Goal: Obtain resource: Obtain resource

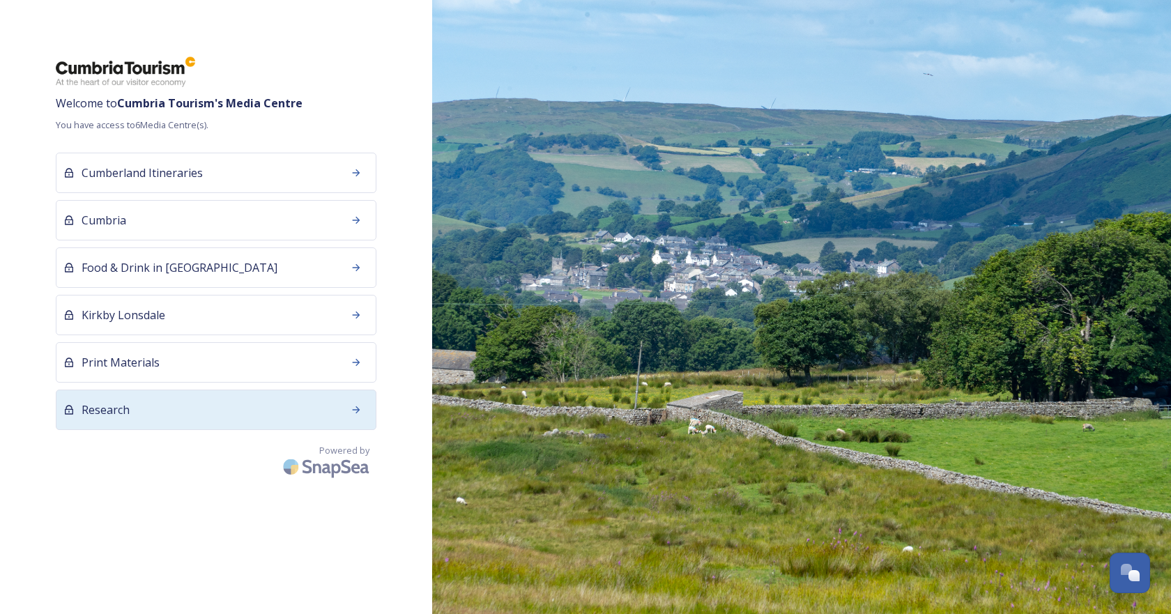
click at [155, 420] on div "Research" at bounding box center [216, 410] width 321 height 40
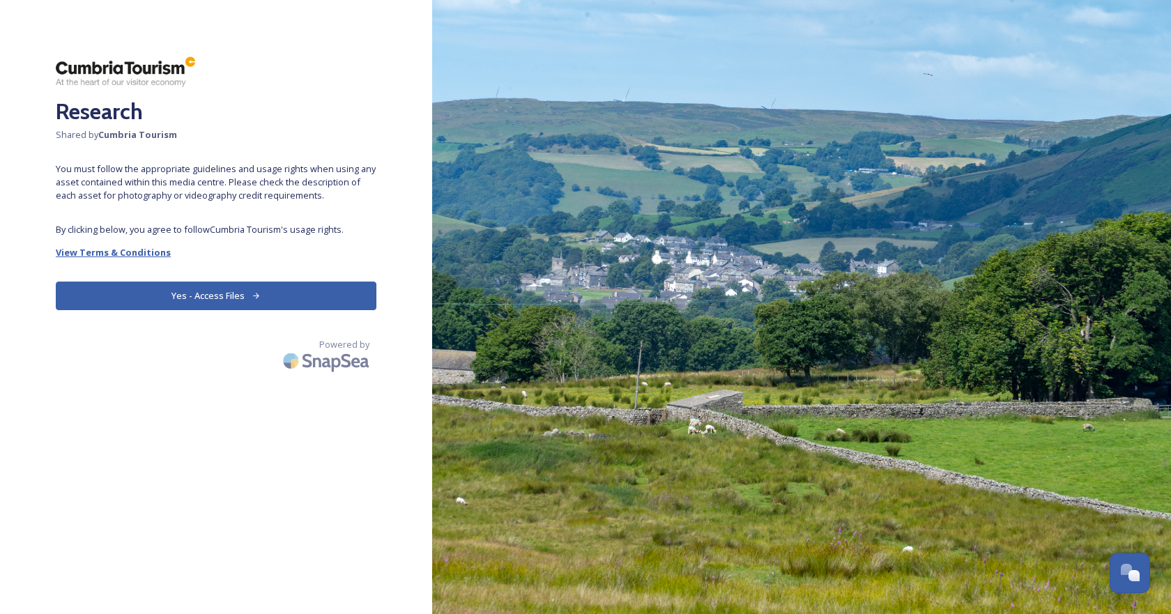
click at [132, 257] on strong "View Terms & Conditions" at bounding box center [113, 252] width 115 height 13
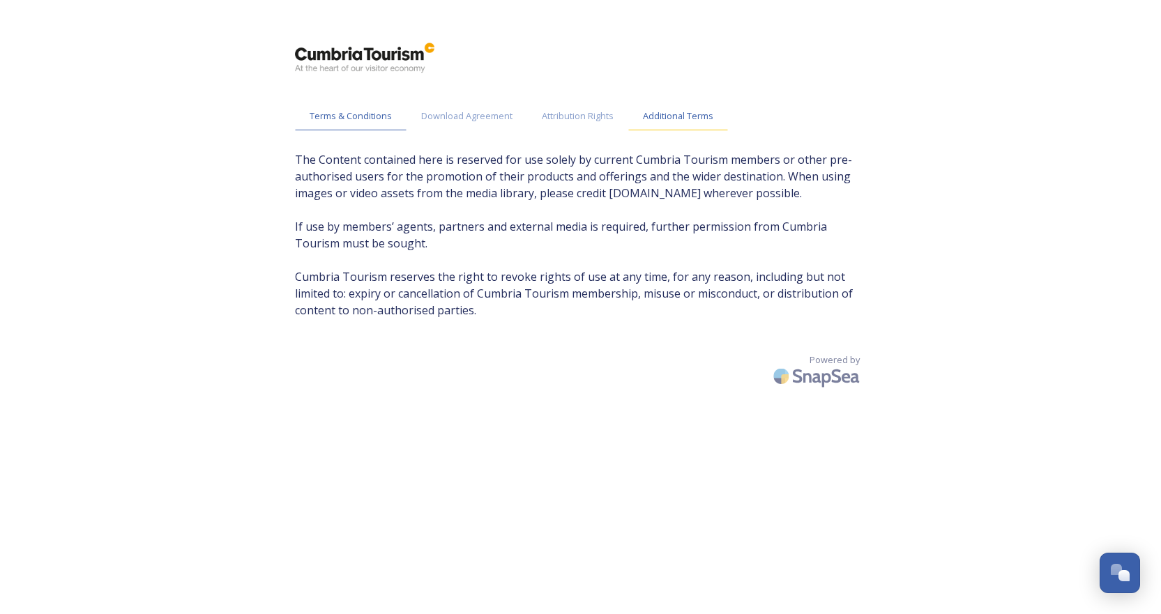
click at [682, 122] on span "Additional Terms" at bounding box center [678, 115] width 70 height 13
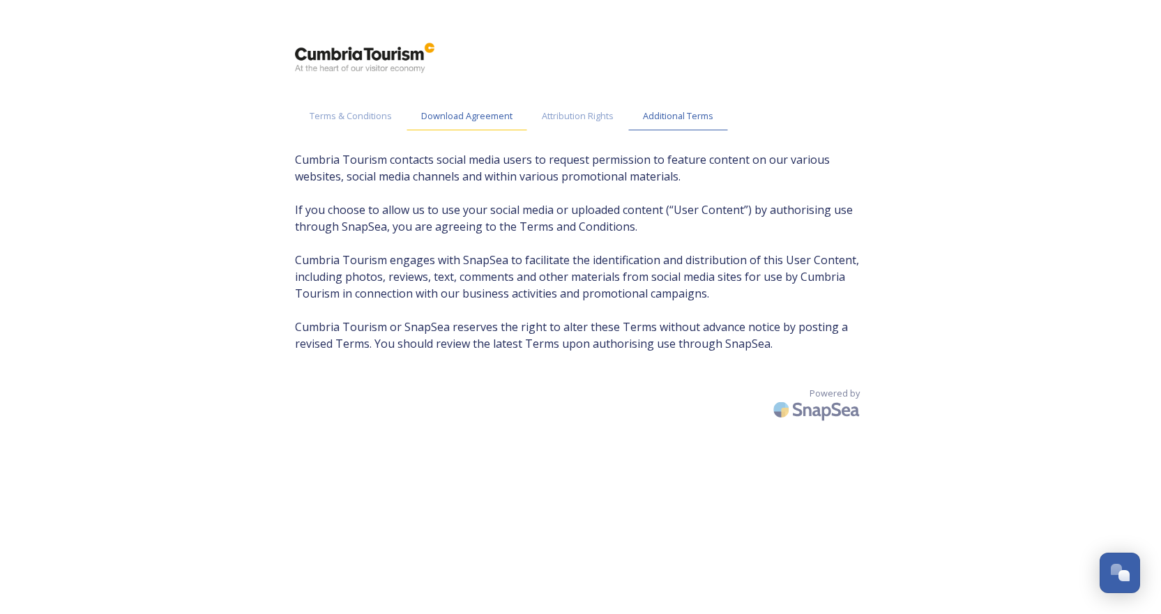
click at [471, 114] on span "Download Agreement" at bounding box center [466, 115] width 91 height 13
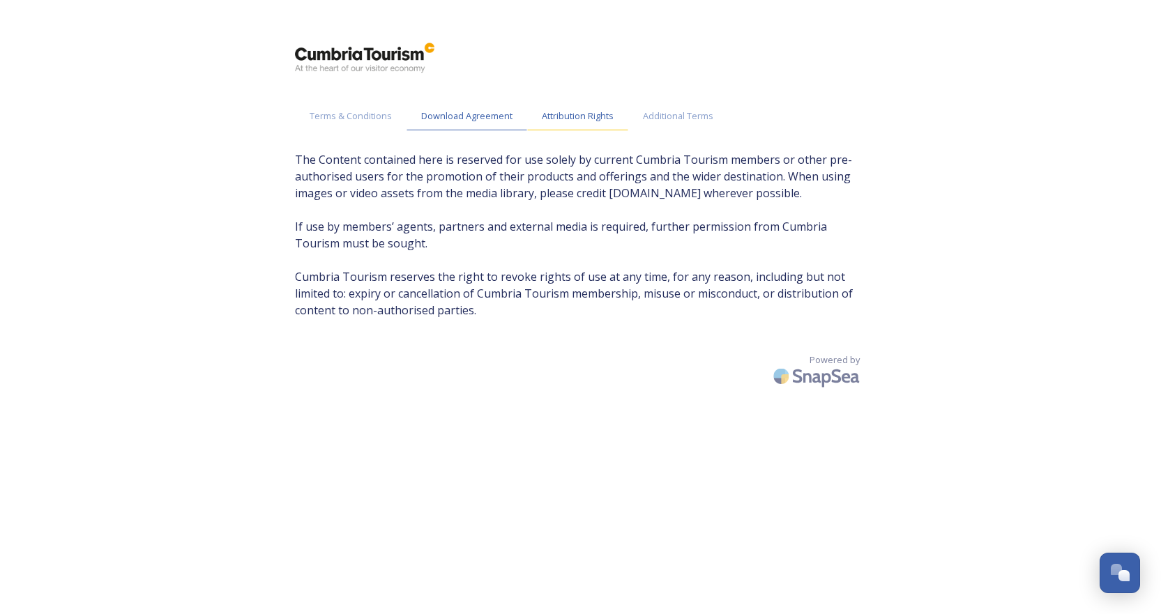
click at [563, 121] on span "Attribution Rights" at bounding box center [578, 115] width 72 height 13
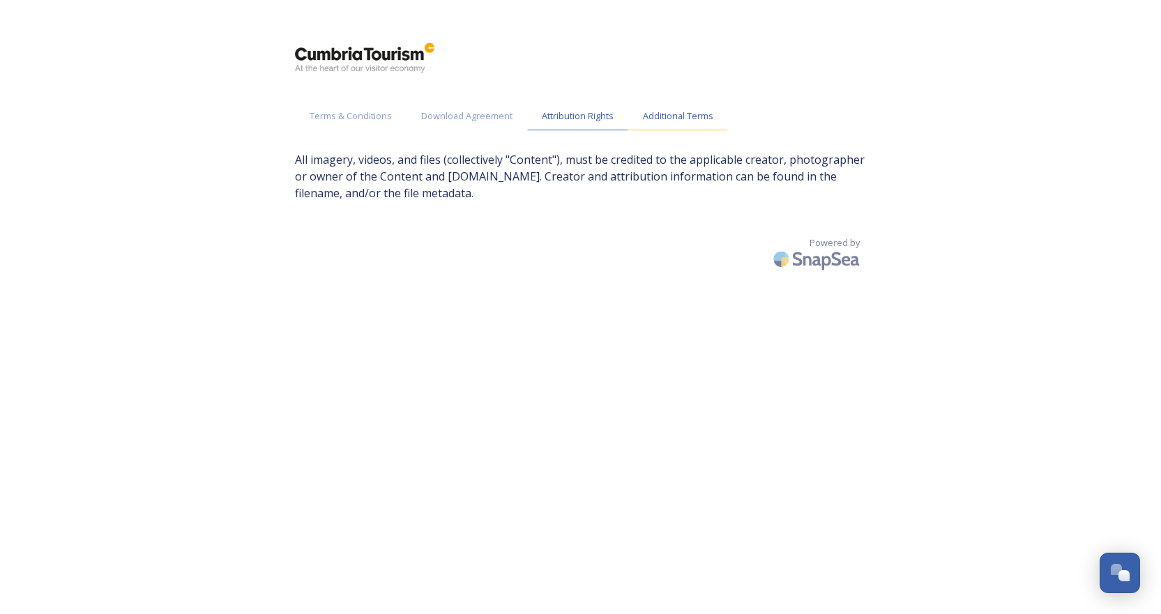
click at [653, 122] on span "Additional Terms" at bounding box center [678, 115] width 70 height 13
